Goal: Task Accomplishment & Management: Manage account settings

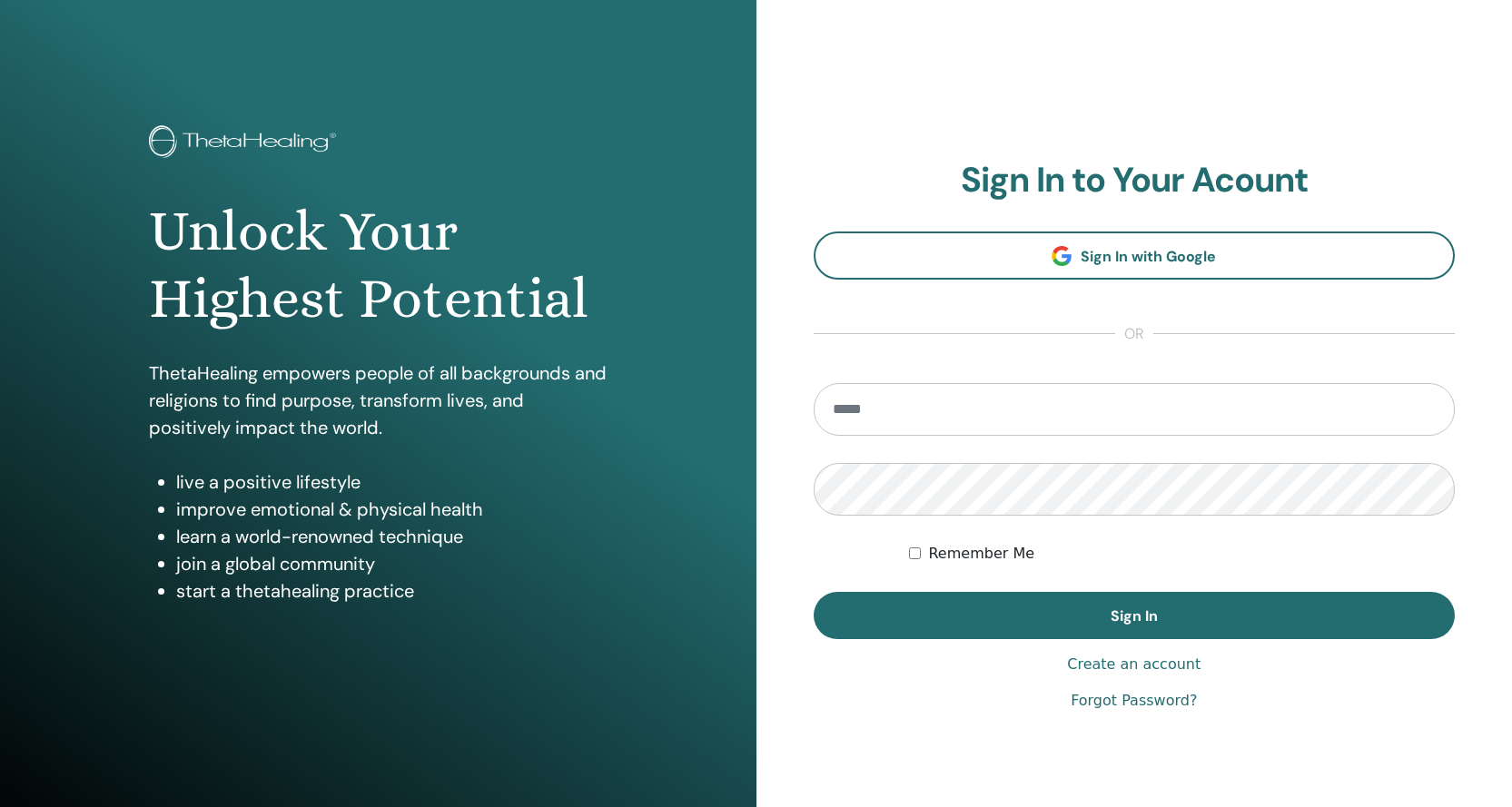
click at [957, 416] on input "email" at bounding box center [1134, 409] width 642 height 53
type input "**********"
click at [813, 592] on button "Sign In" at bounding box center [1134, 615] width 642 height 47
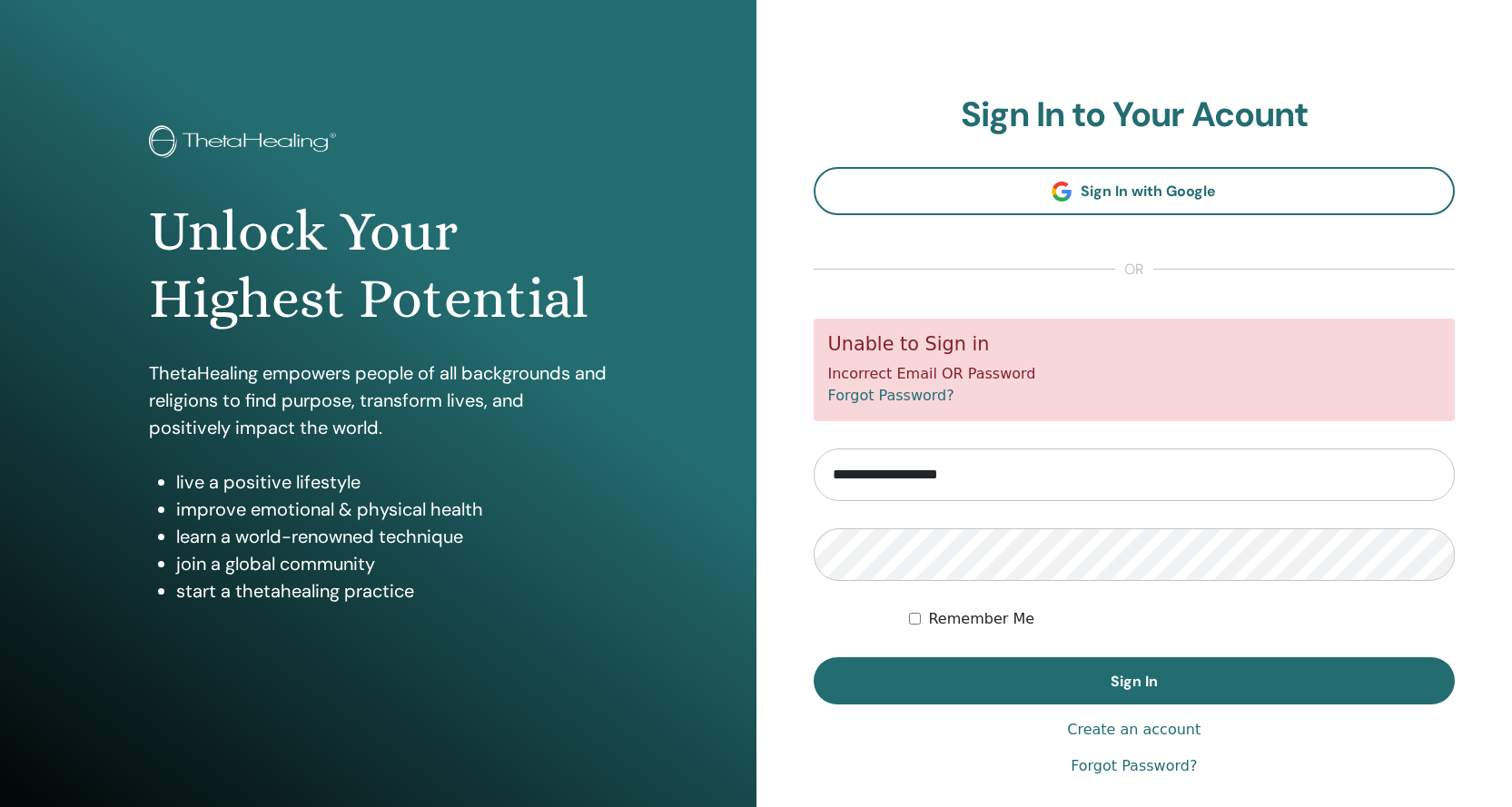
drag, startPoint x: 999, startPoint y: 467, endPoint x: 675, endPoint y: 478, distance: 324.2
click at [675, 478] on div "Unlock Your Highest Potential ThetaHealing empowers people of all backgrounds a…" at bounding box center [756, 436] width 1512 height 872
type input "**********"
click at [813, 657] on button "Sign In" at bounding box center [1134, 681] width 642 height 47
drag, startPoint x: 1019, startPoint y: 479, endPoint x: 808, endPoint y: 479, distance: 211.0
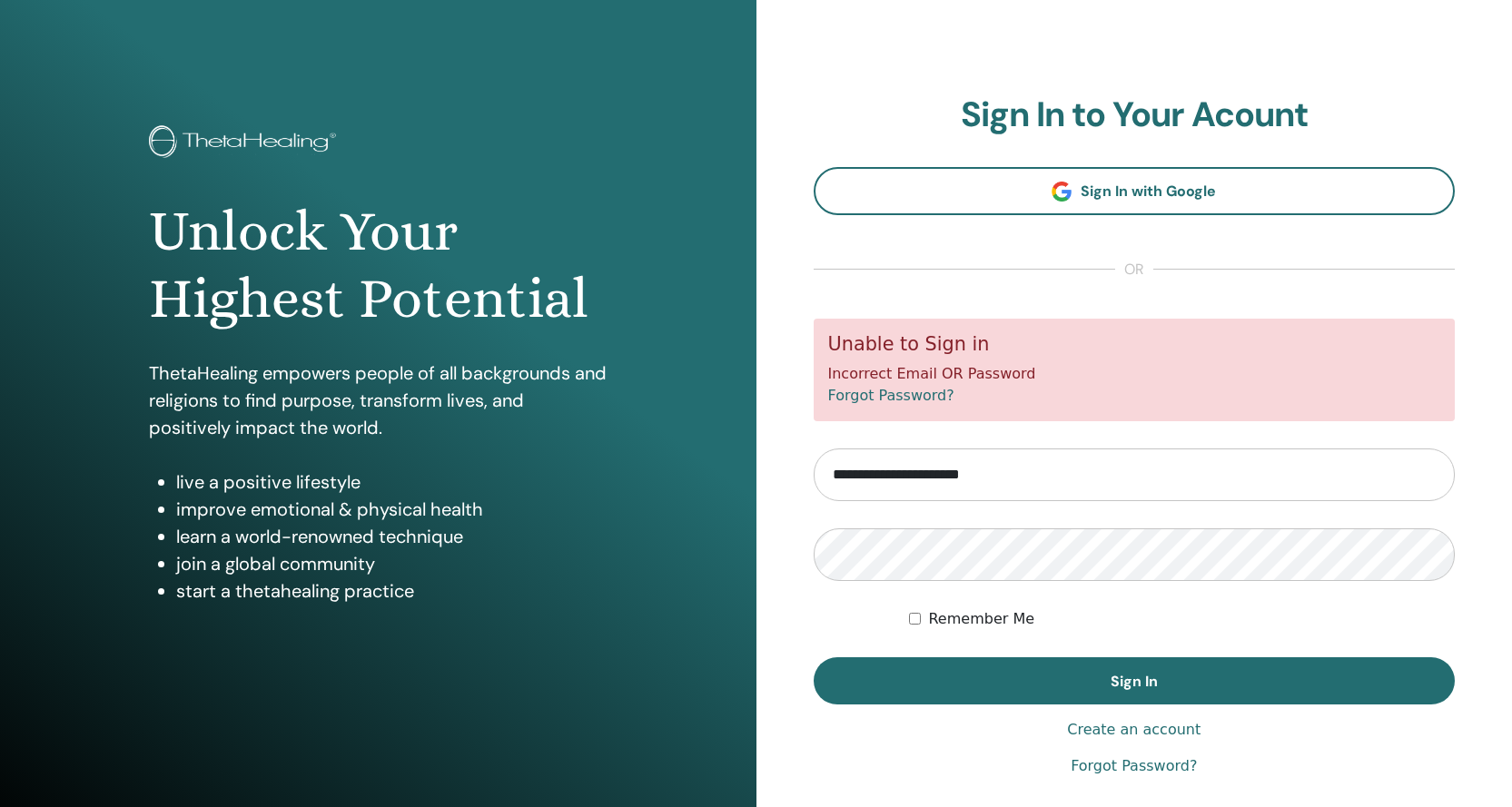
click at [808, 479] on div "**********" at bounding box center [1135, 436] width 756 height 872
type input "**********"
click at [891, 389] on link "Forgot Password?" at bounding box center [891, 396] width 126 height 18
click at [788, 550] on div "**********" at bounding box center [1135, 436] width 756 height 872
click at [813, 657] on button "Sign In" at bounding box center [1134, 681] width 642 height 47
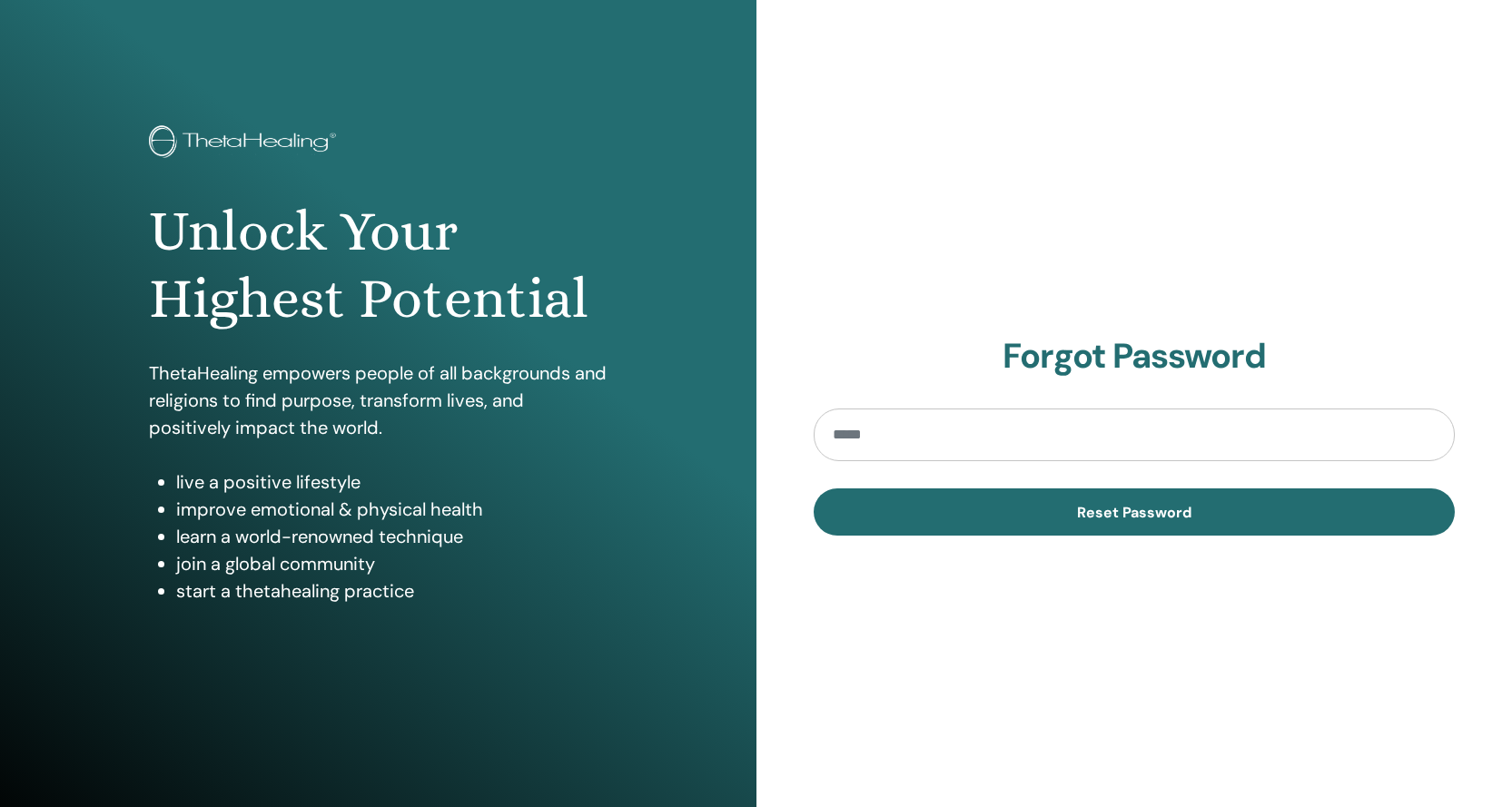
click at [907, 426] on input "email" at bounding box center [1134, 435] width 642 height 53
type input "**********"
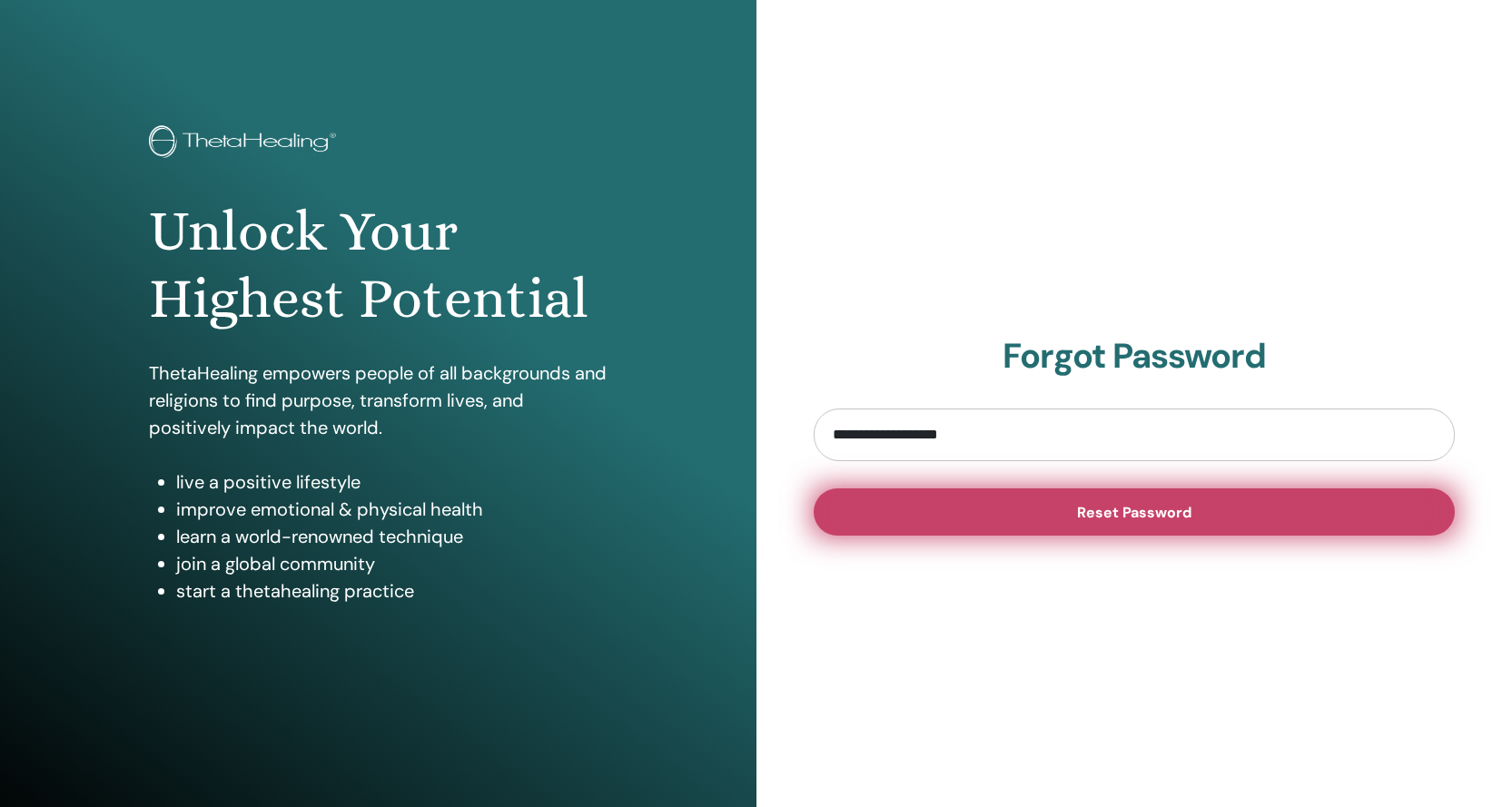
click at [983, 516] on button "Reset Password" at bounding box center [1134, 512] width 642 height 47
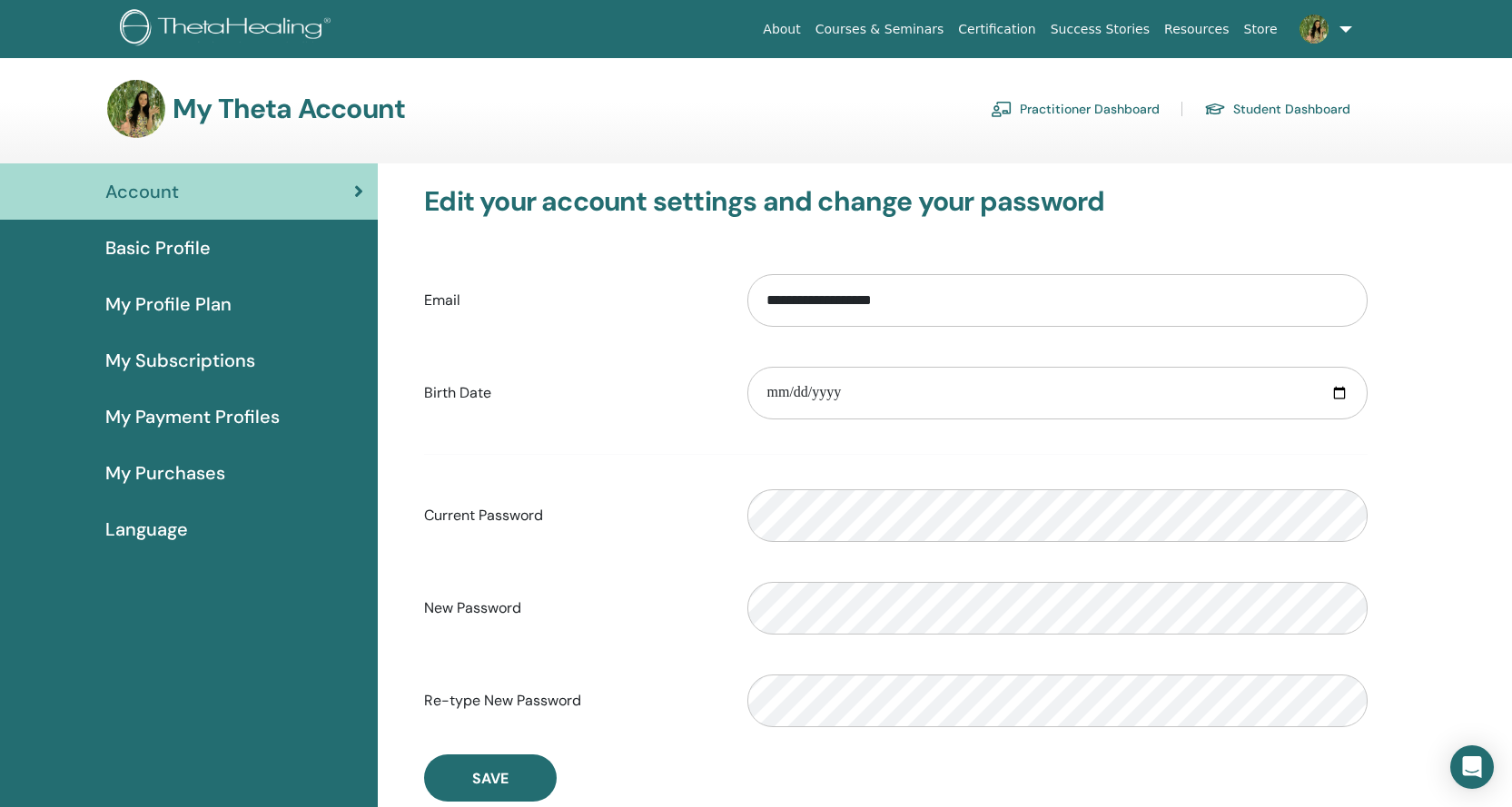
click at [193, 243] on span "Basic Profile" at bounding box center [159, 248] width 106 height 27
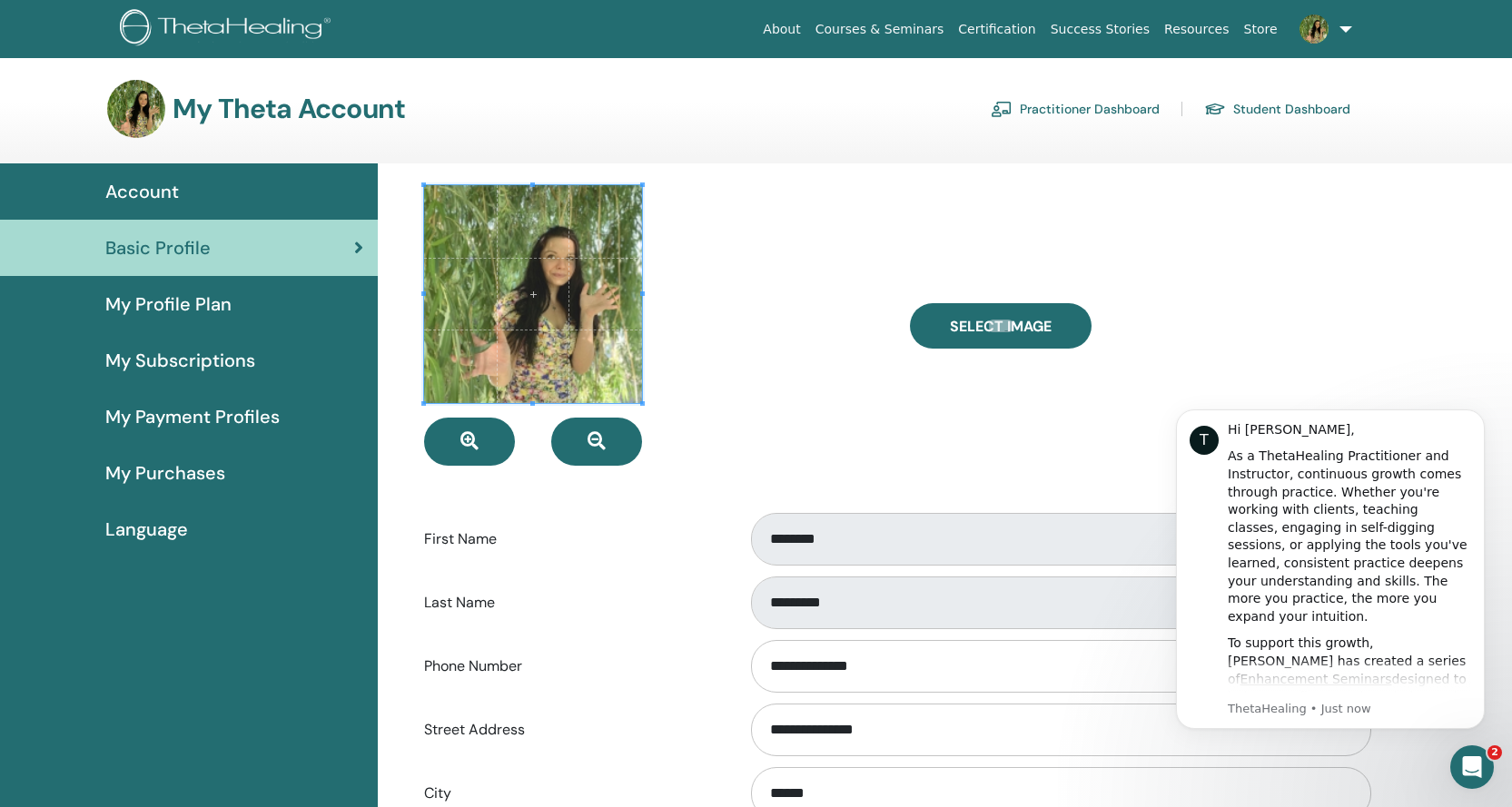
click at [215, 318] on link "My Profile Plan" at bounding box center [189, 304] width 378 height 56
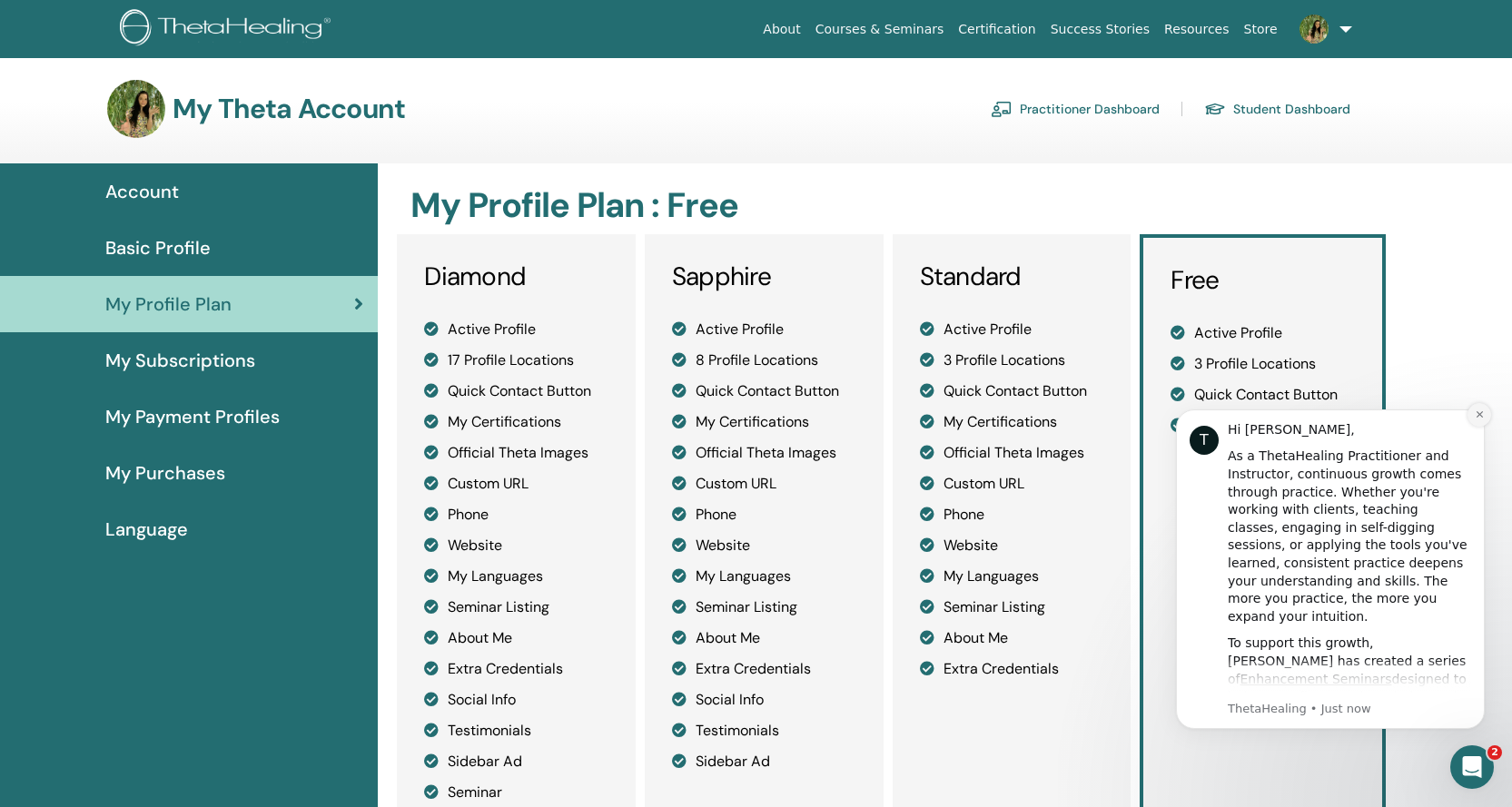
click at [1478, 417] on icon "Dismiss notification" at bounding box center [1480, 414] width 10 height 10
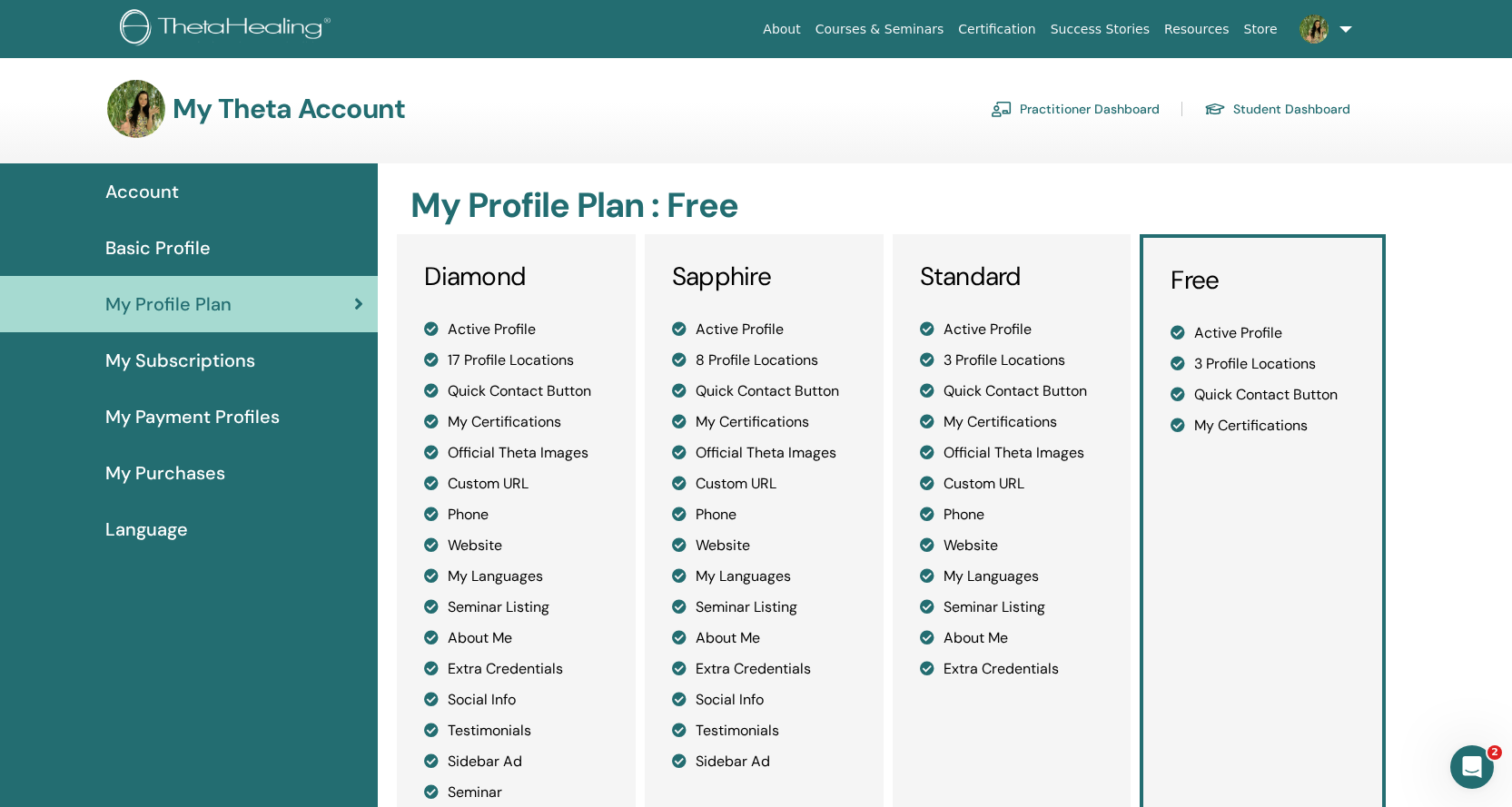
scroll to position [91, 0]
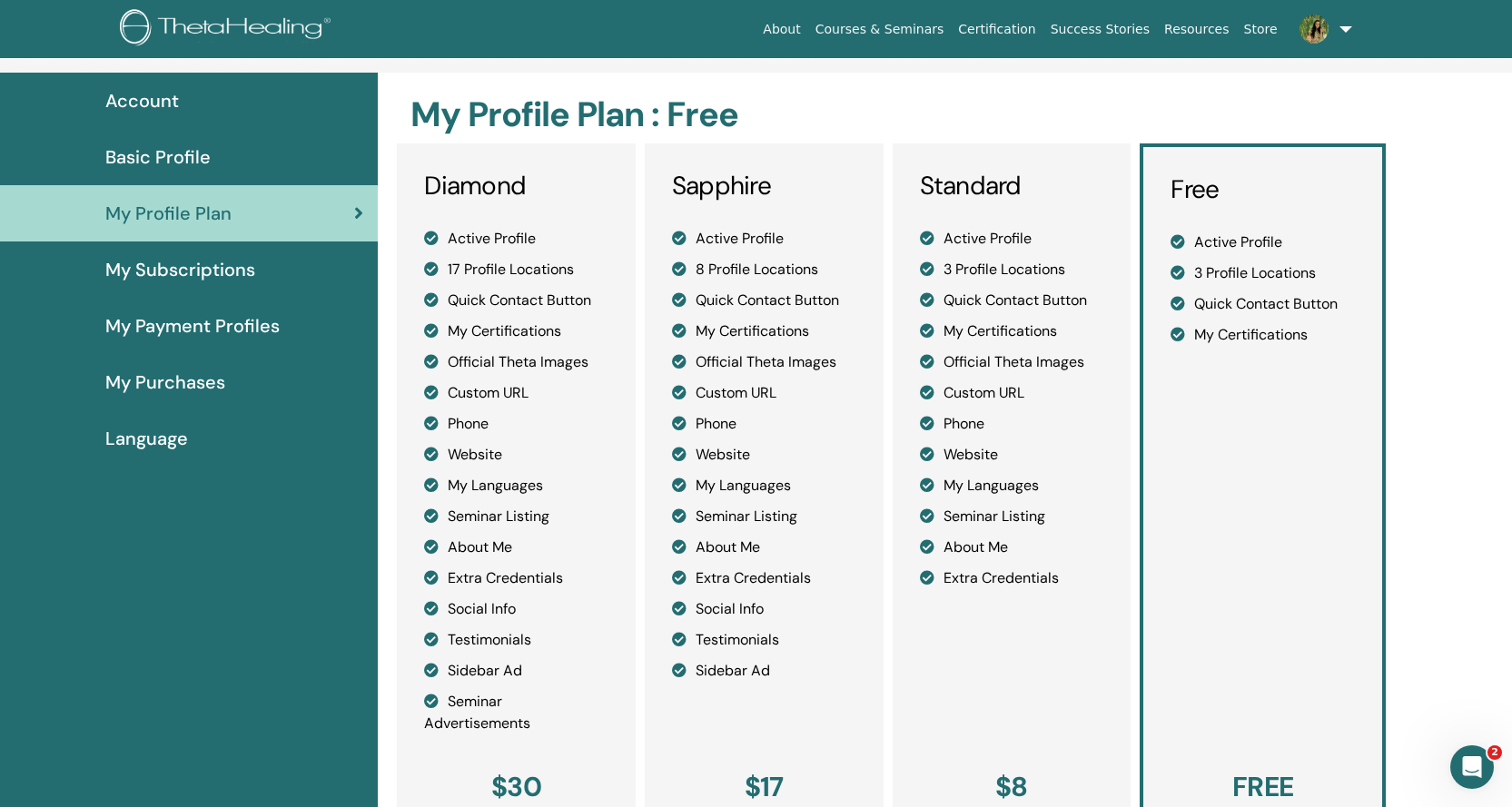
click at [151, 278] on span "My Subscriptions" at bounding box center [180, 269] width 150 height 27
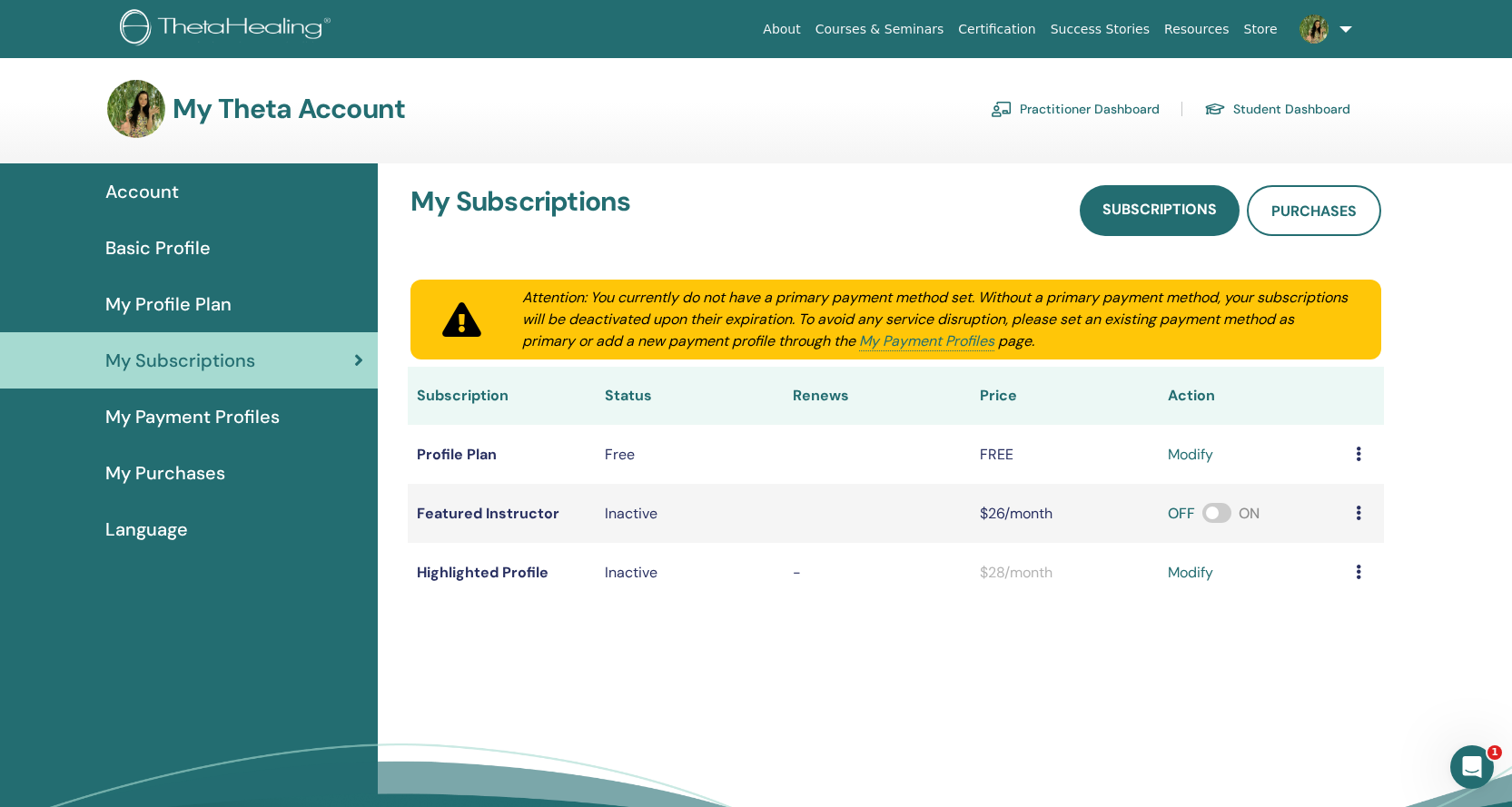
click at [173, 411] on span "My Payment Profiles" at bounding box center [193, 417] width 174 height 27
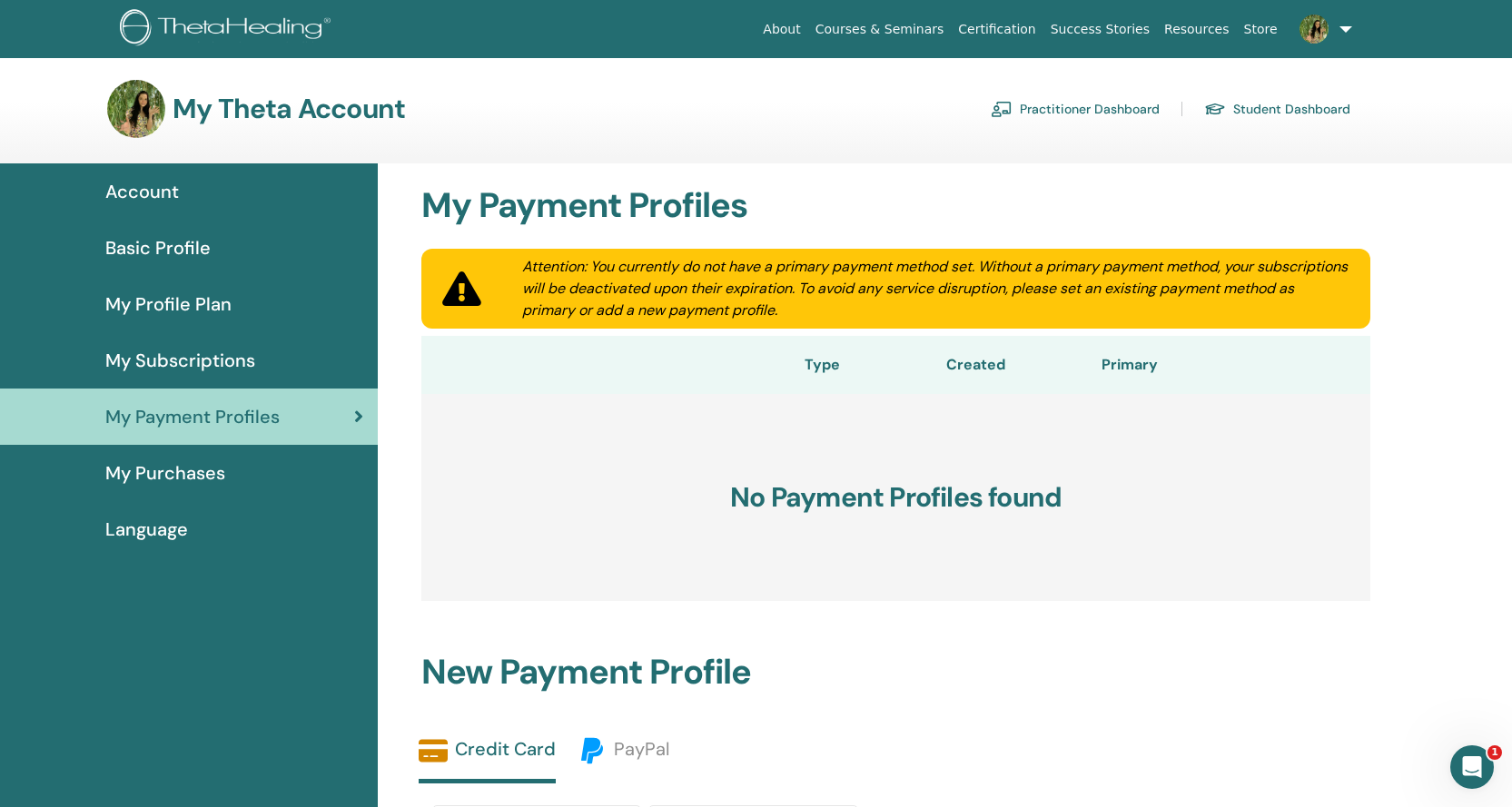
click at [200, 489] on link "My Purchases" at bounding box center [189, 472] width 378 height 56
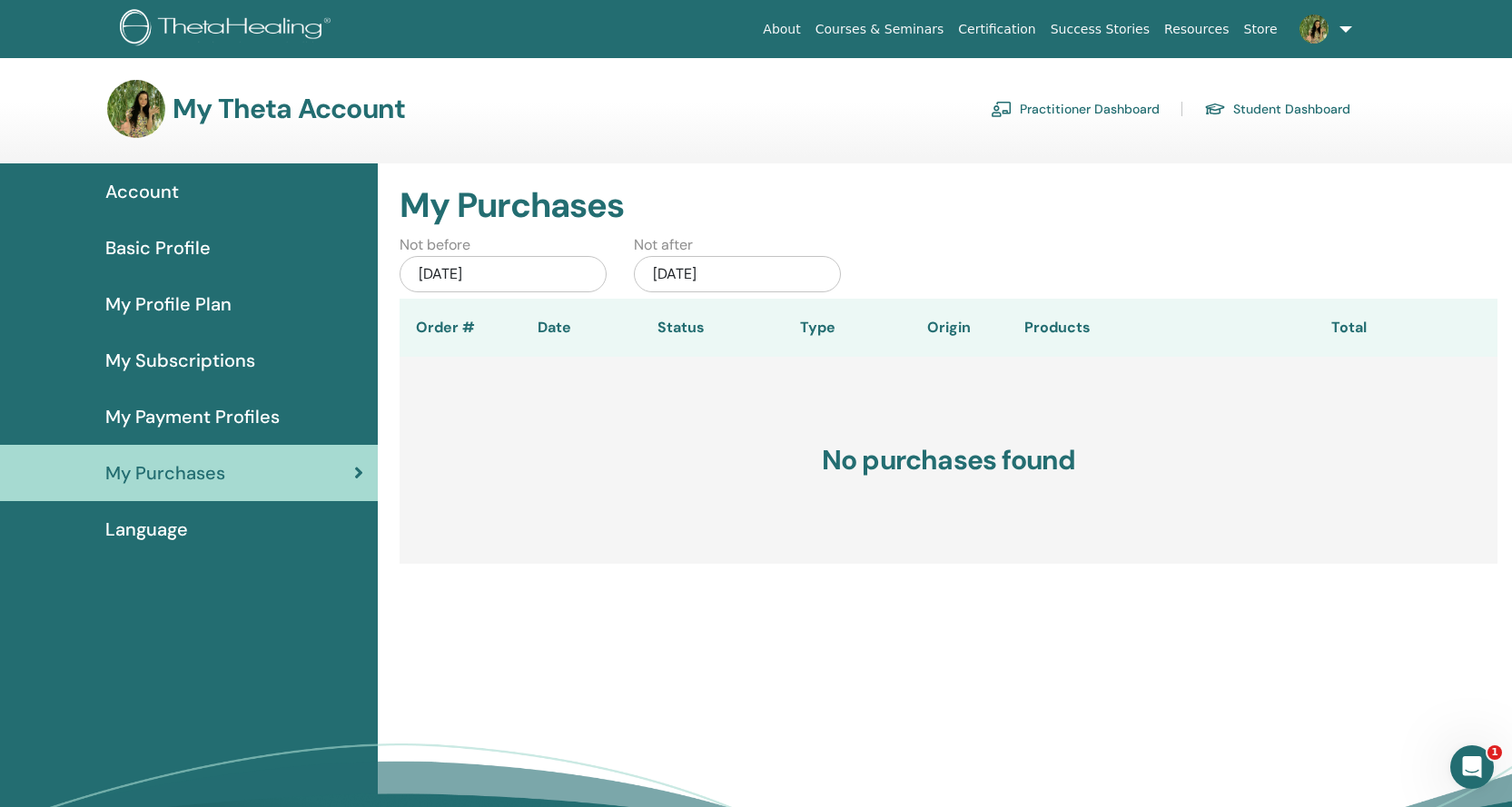
click at [164, 205] on span "Account" at bounding box center [142, 192] width 73 height 27
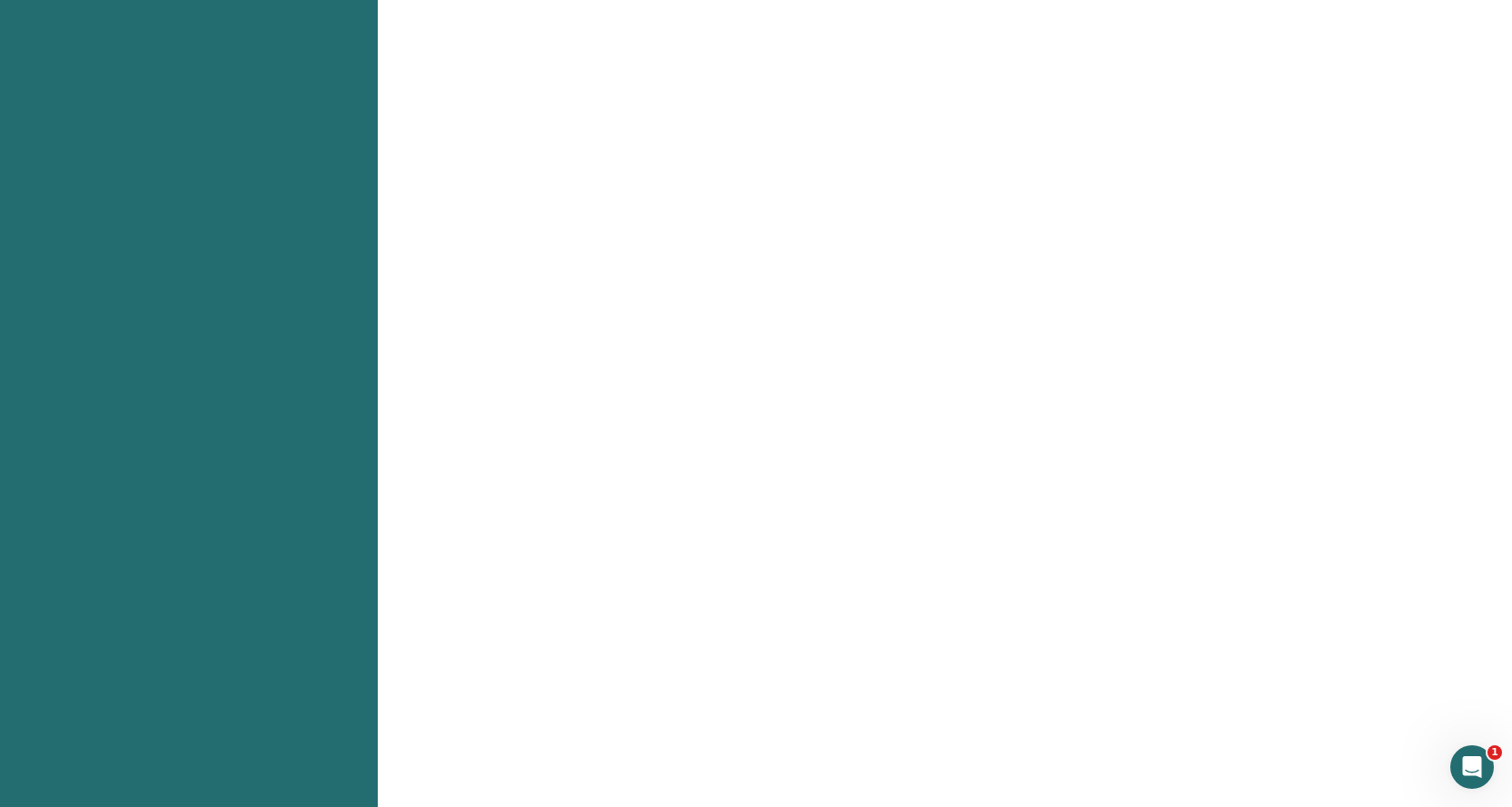
scroll to position [726, 0]
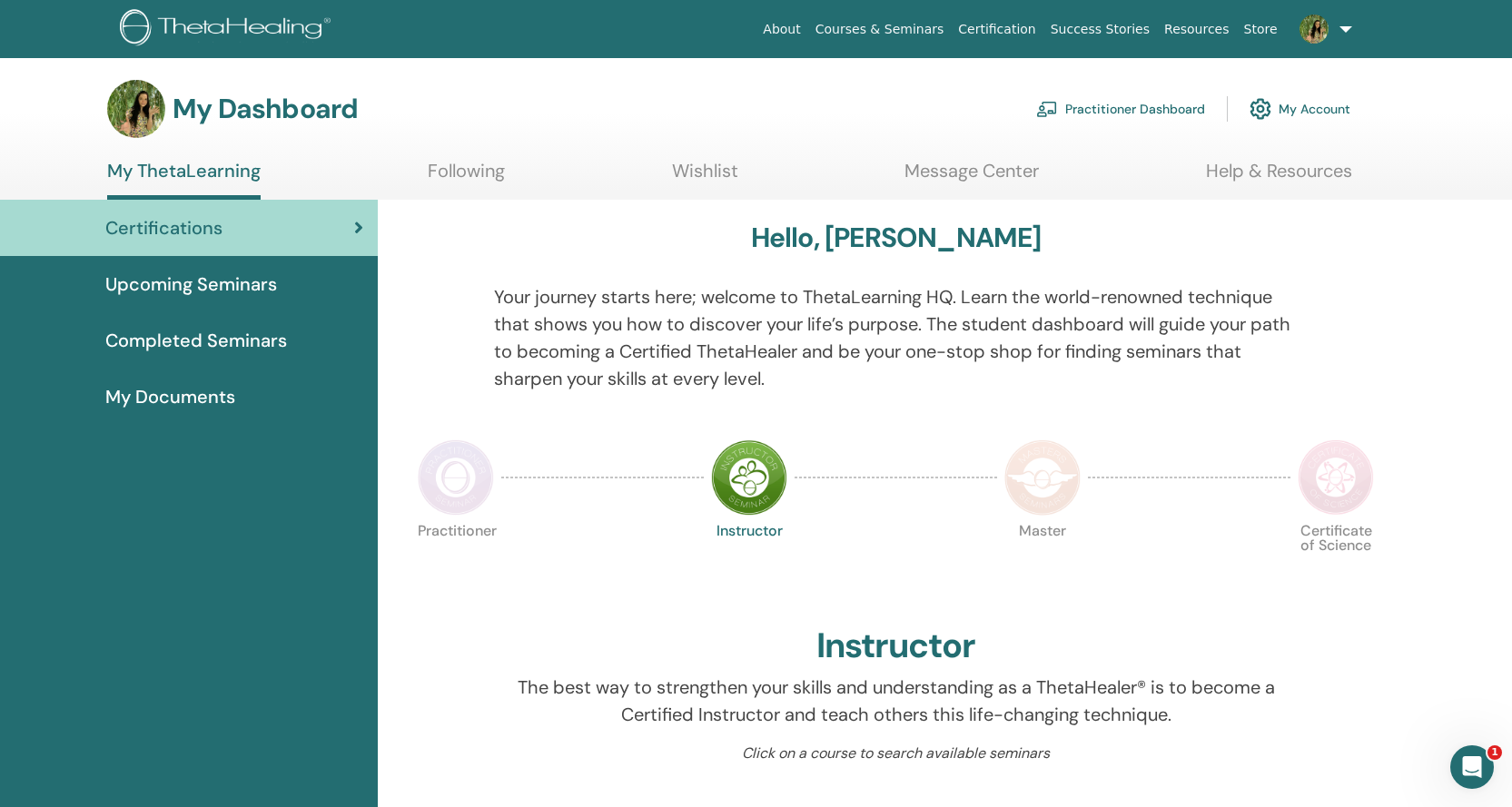
click at [279, 301] on link "Upcoming Seminars" at bounding box center [189, 283] width 378 height 56
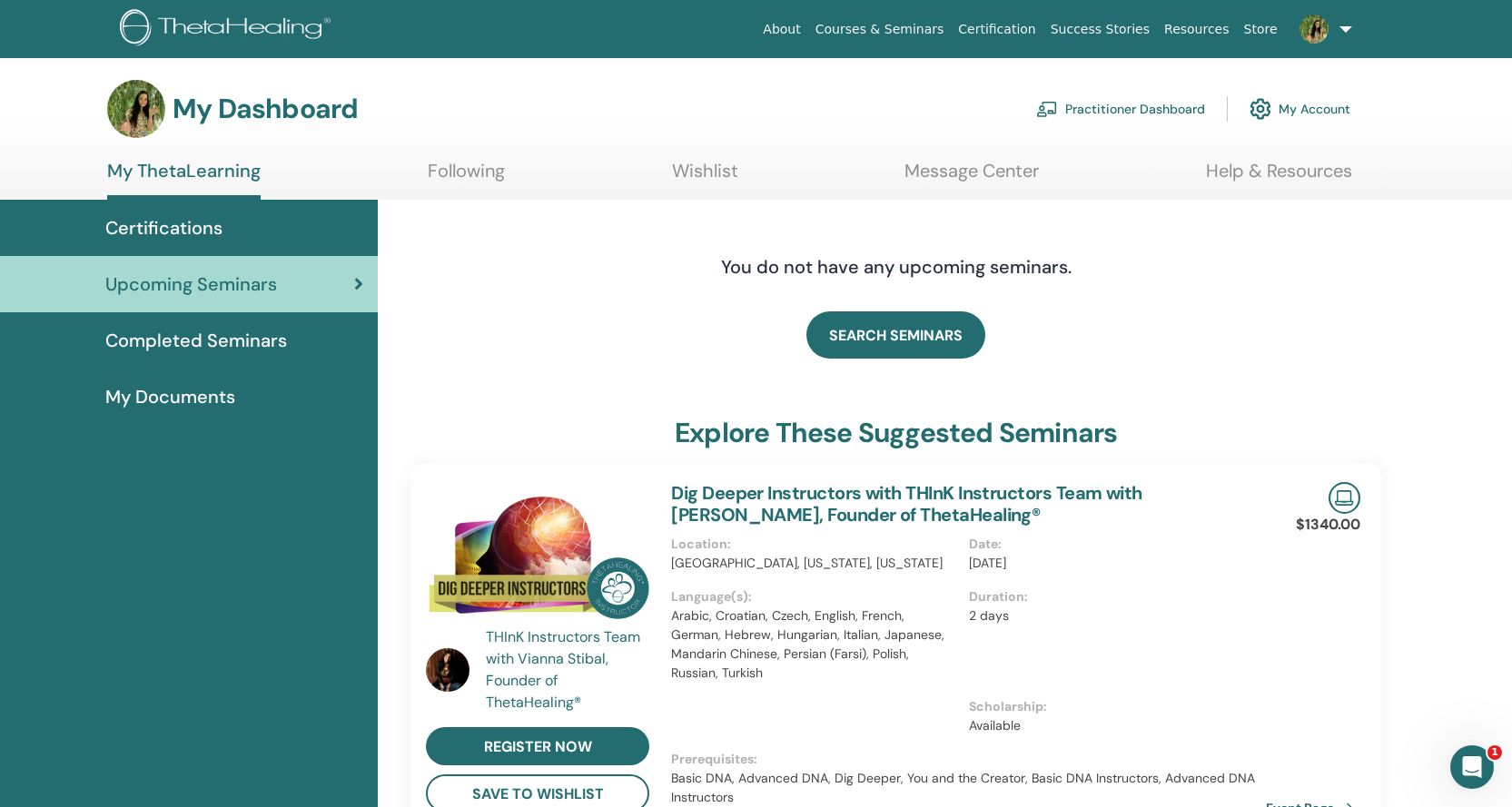
click at [205, 355] on link "Completed Seminars" at bounding box center [189, 340] width 378 height 56
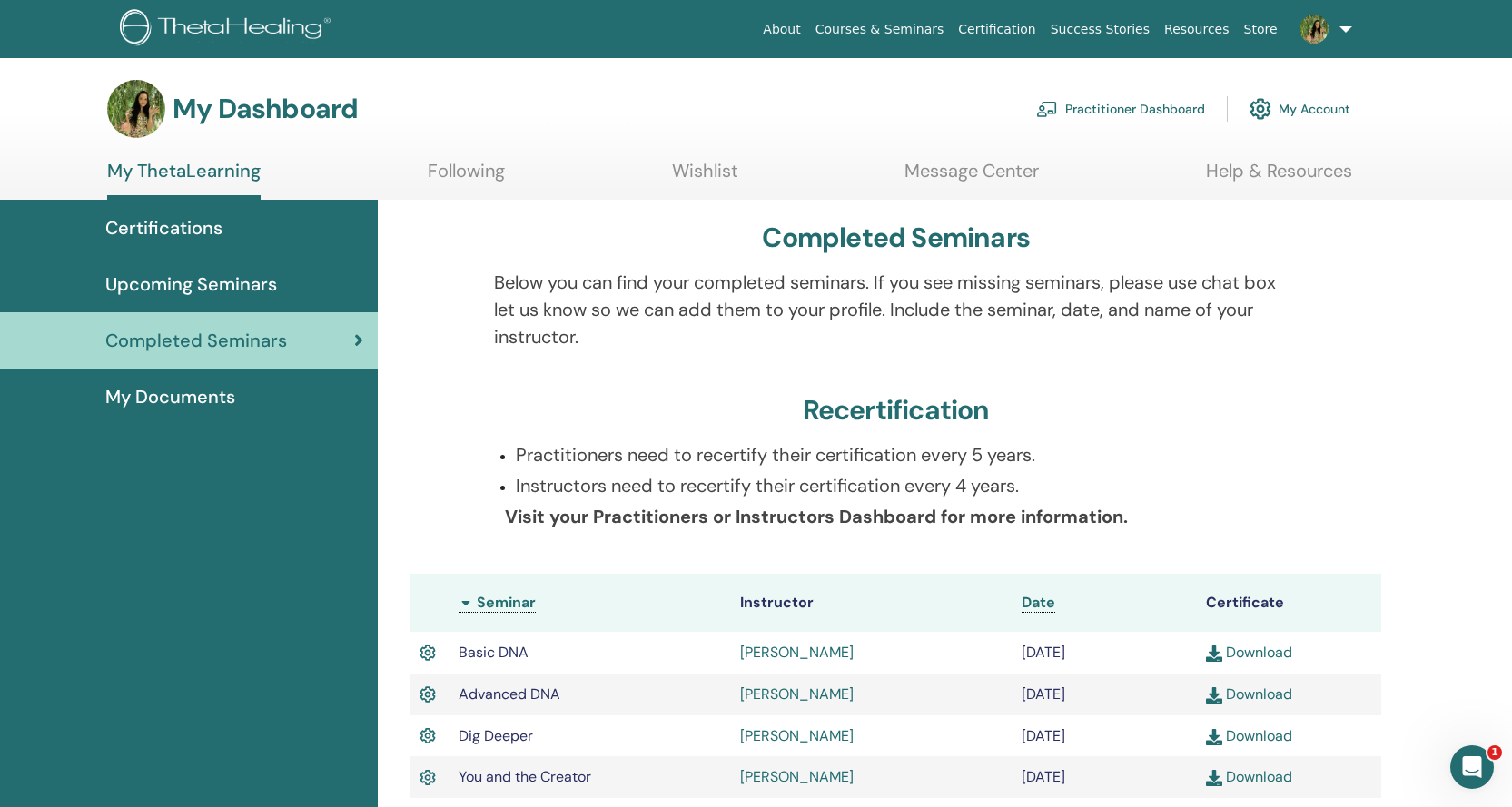
click at [249, 403] on div "My Documents" at bounding box center [189, 397] width 349 height 27
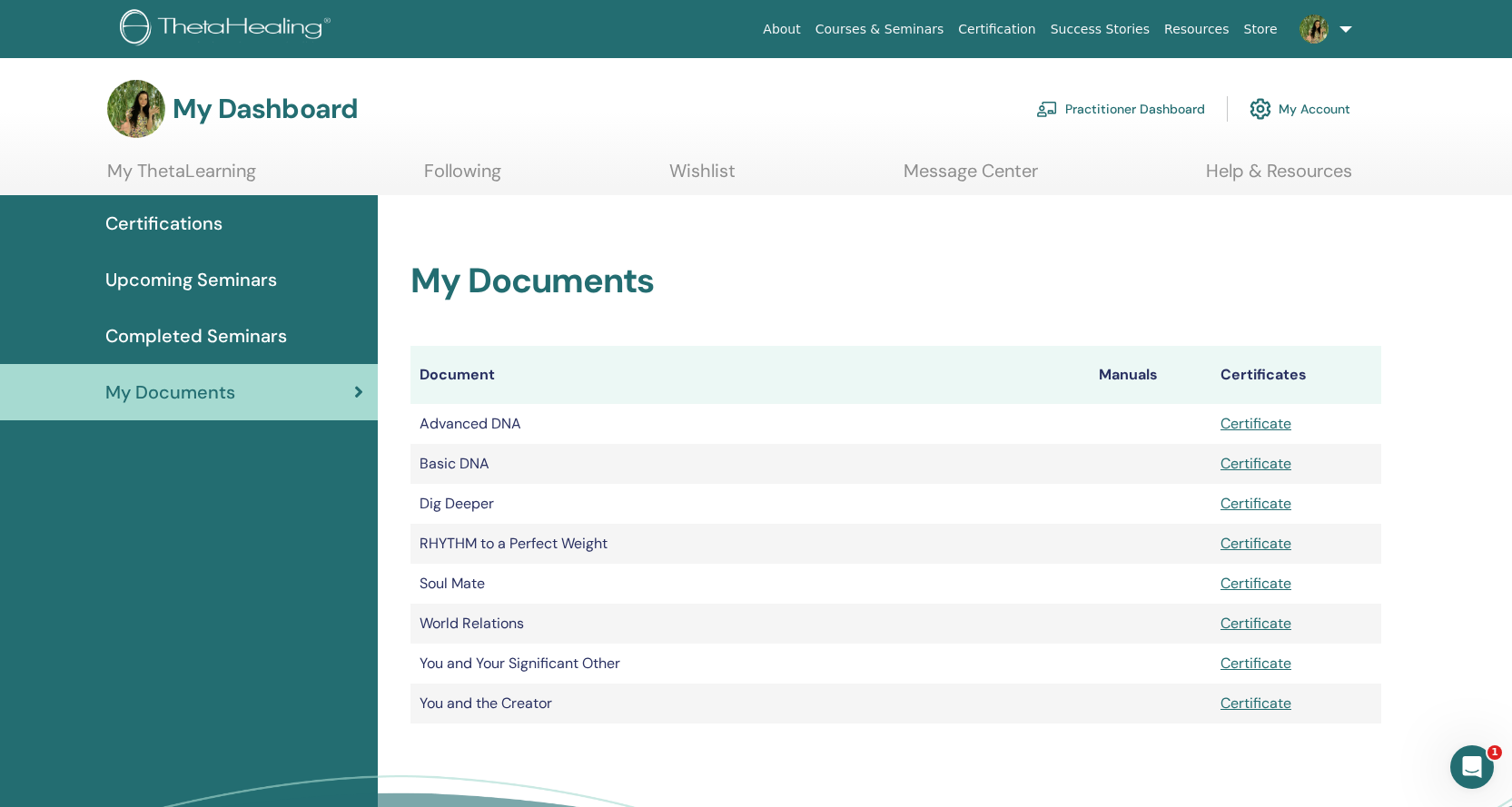
drag, startPoint x: 1244, startPoint y: 504, endPoint x: 1213, endPoint y: 515, distance: 32.9
click at [1213, 515] on td "Certificate" at bounding box center [1295, 503] width 170 height 40
click at [188, 270] on span "Upcoming Seminars" at bounding box center [191, 280] width 171 height 27
